Goal: Find specific page/section: Find specific page/section

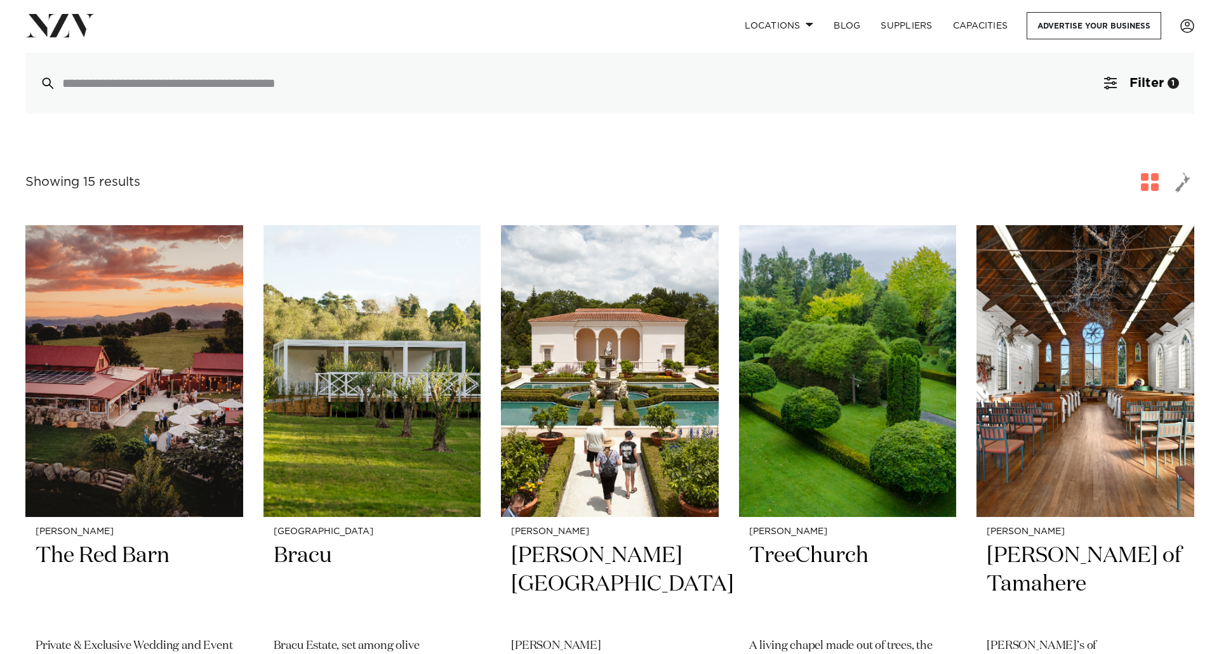
scroll to position [254, 0]
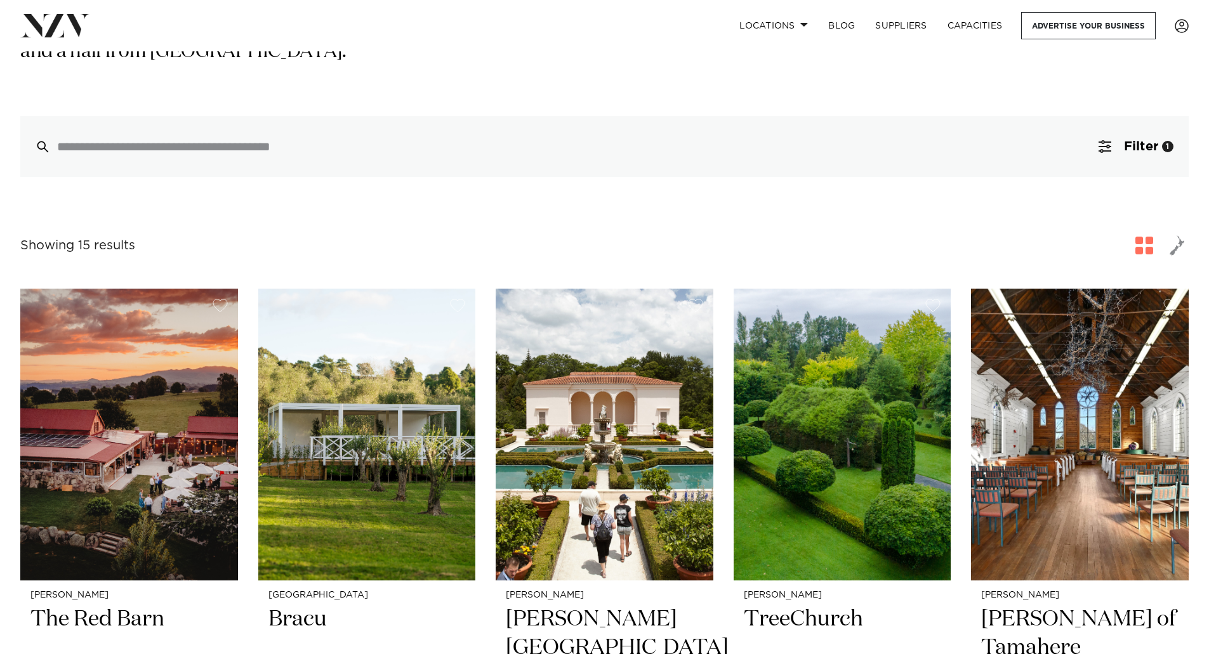
click at [1156, 140] on span "Filter" at bounding box center [1141, 146] width 34 height 13
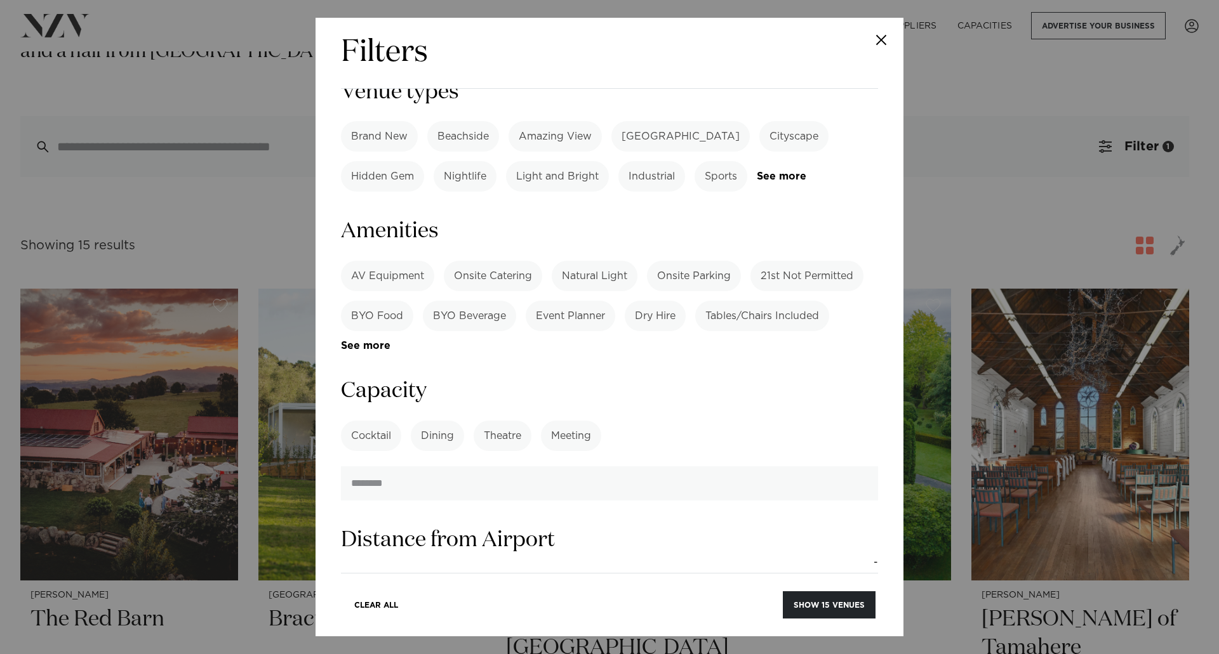
scroll to position [762, 0]
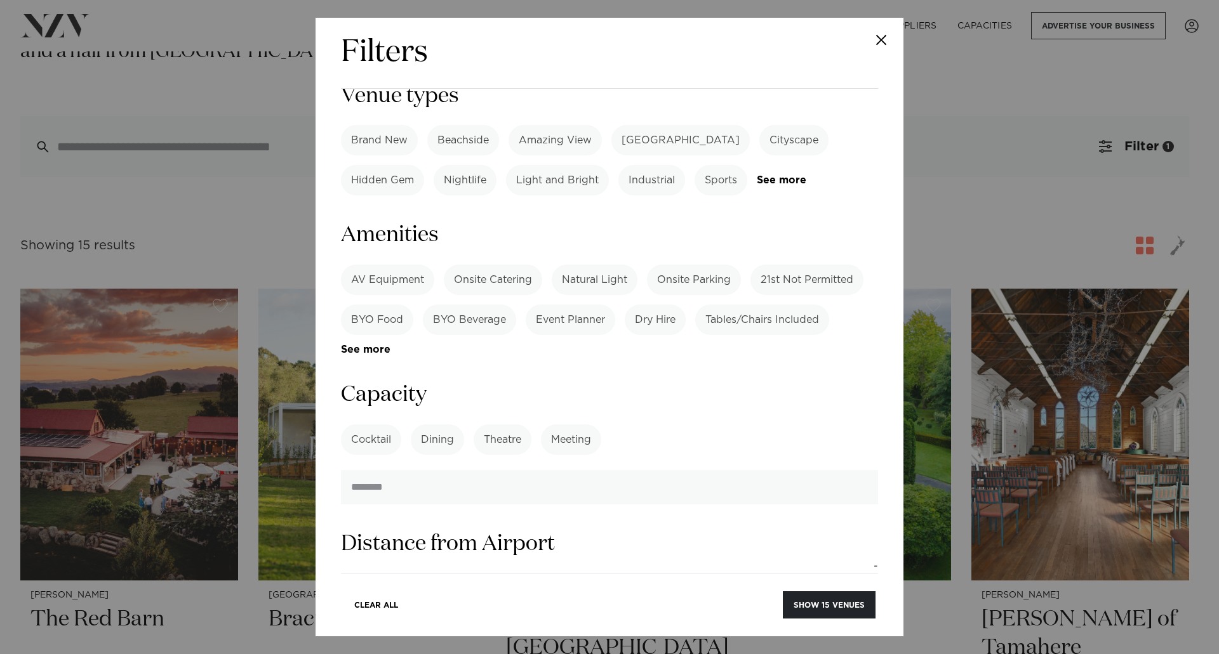
click at [475, 305] on label "BYO Beverage" at bounding box center [469, 320] width 93 height 30
click at [378, 305] on label "BYO Food" at bounding box center [377, 320] width 72 height 30
click at [467, 305] on label "BYO Beverage" at bounding box center [469, 320] width 93 height 30
click at [375, 305] on label "BYO Food" at bounding box center [377, 320] width 72 height 30
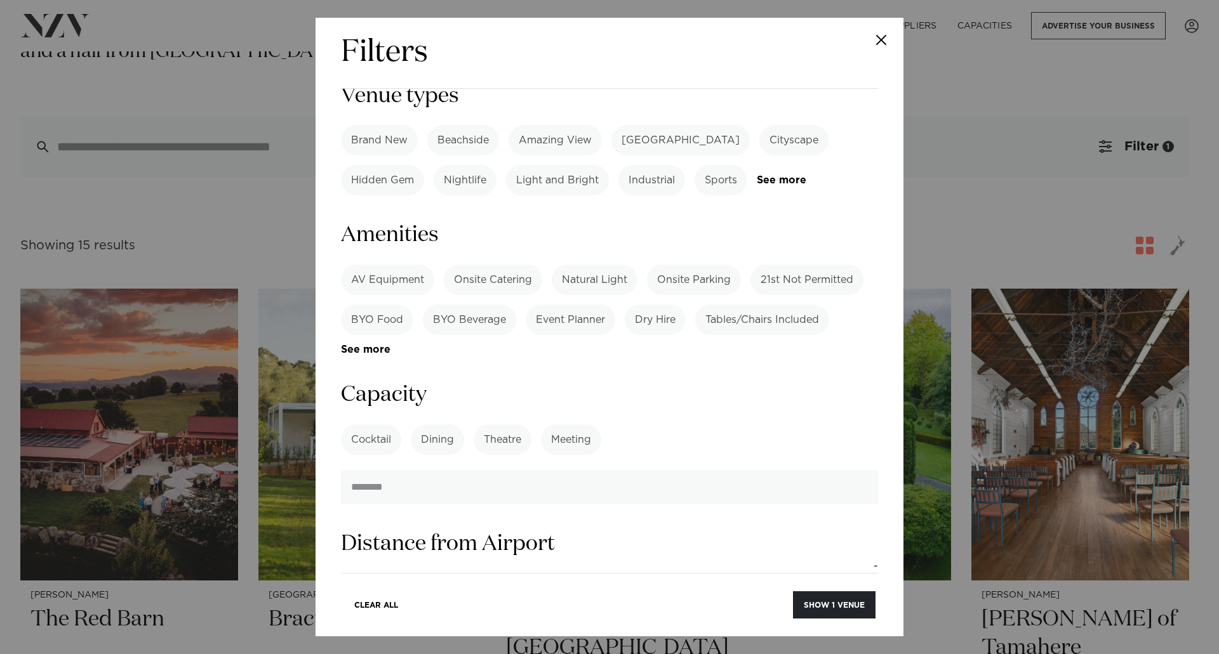
click at [818, 607] on button "Show 1 venue" at bounding box center [834, 605] width 83 height 27
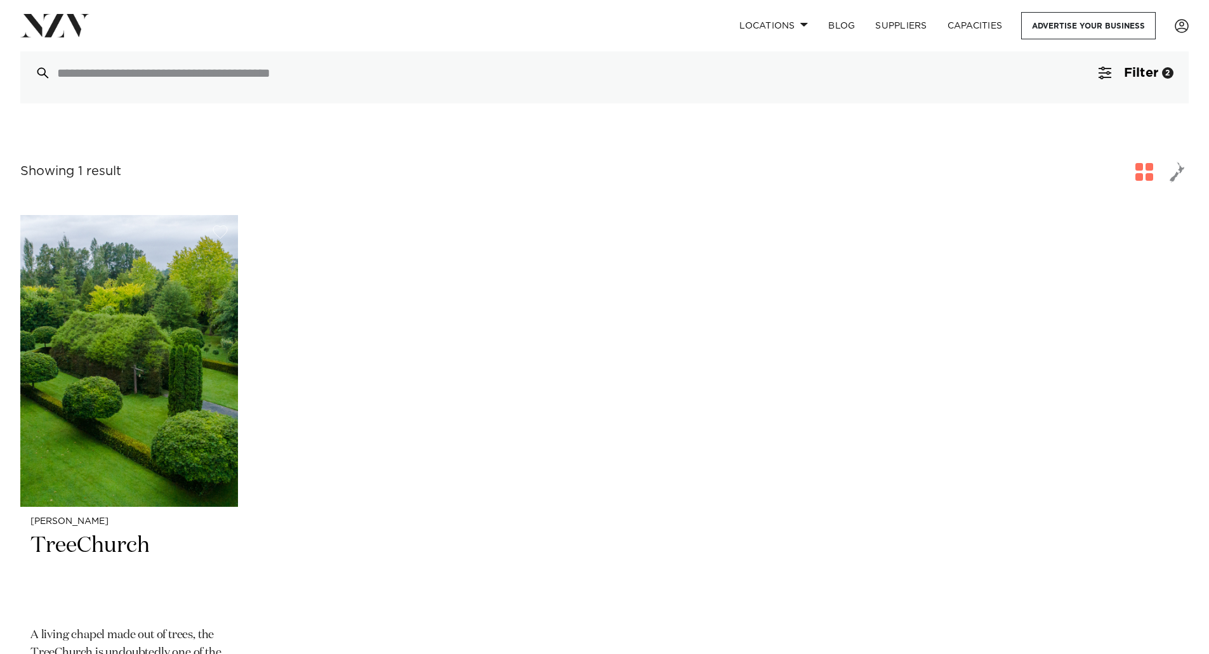
scroll to position [254, 0]
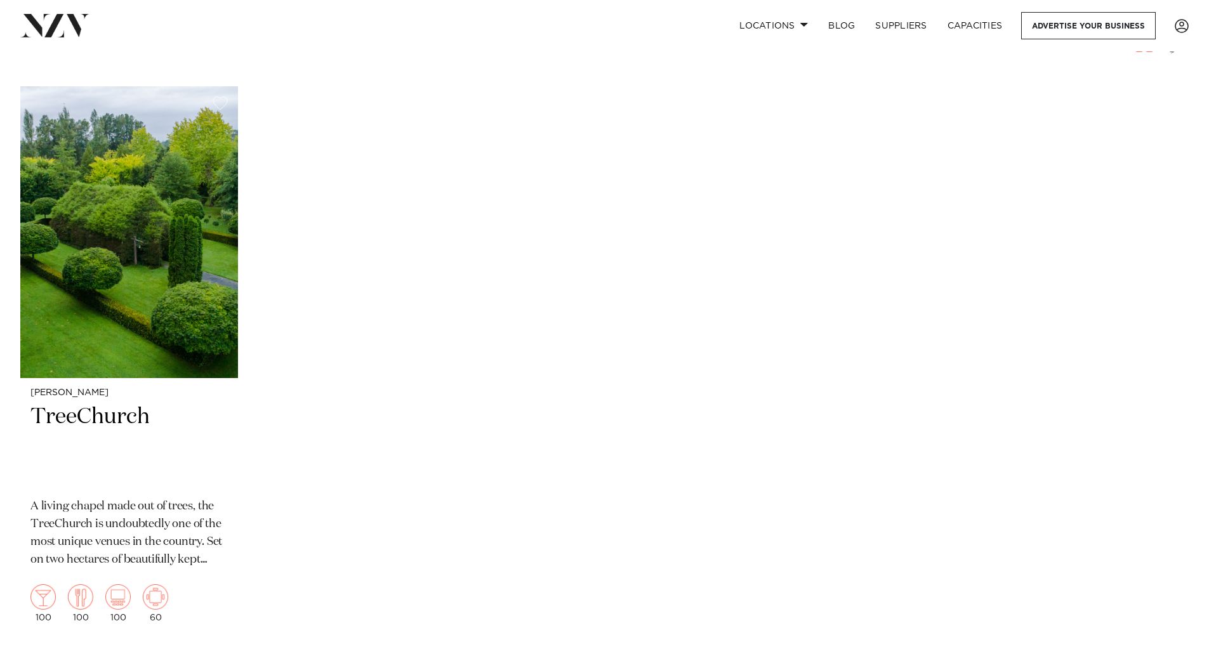
drag, startPoint x: 79, startPoint y: 294, endPoint x: 419, endPoint y: 310, distance: 340.0
click at [419, 310] on div "[PERSON_NAME] TreeChurch A living chapel made out of trees, the TreeChurch is u…" at bounding box center [604, 359] width 1168 height 546
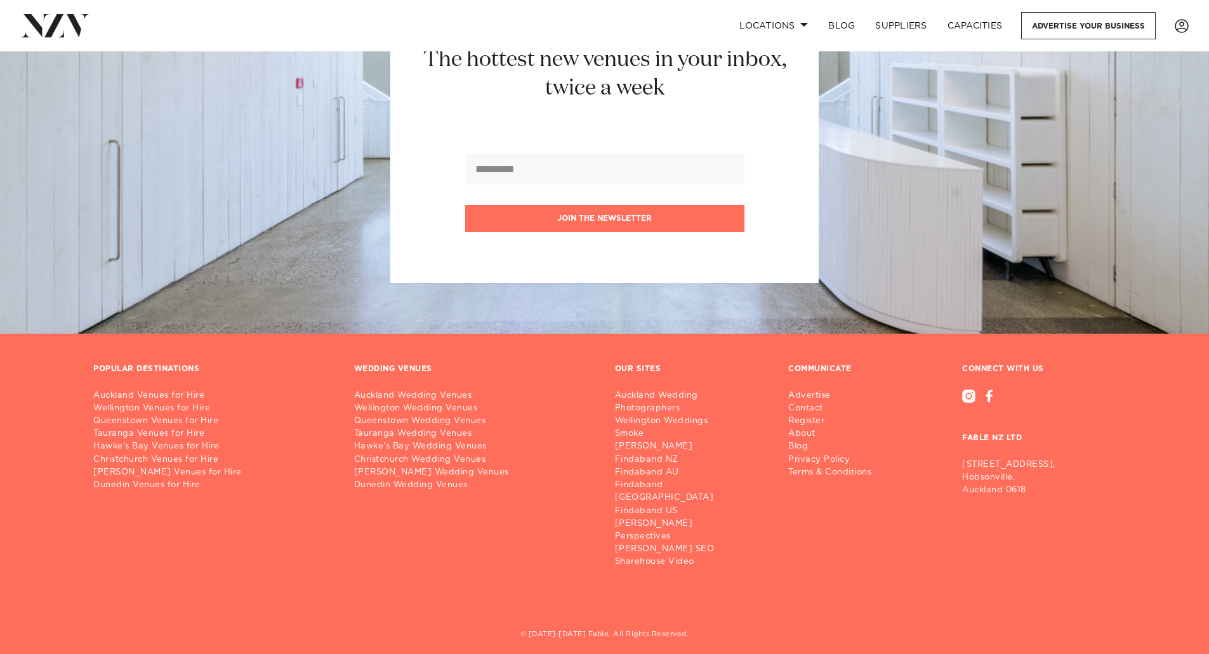
scroll to position [1052, 0]
